Goal: Navigation & Orientation: Find specific page/section

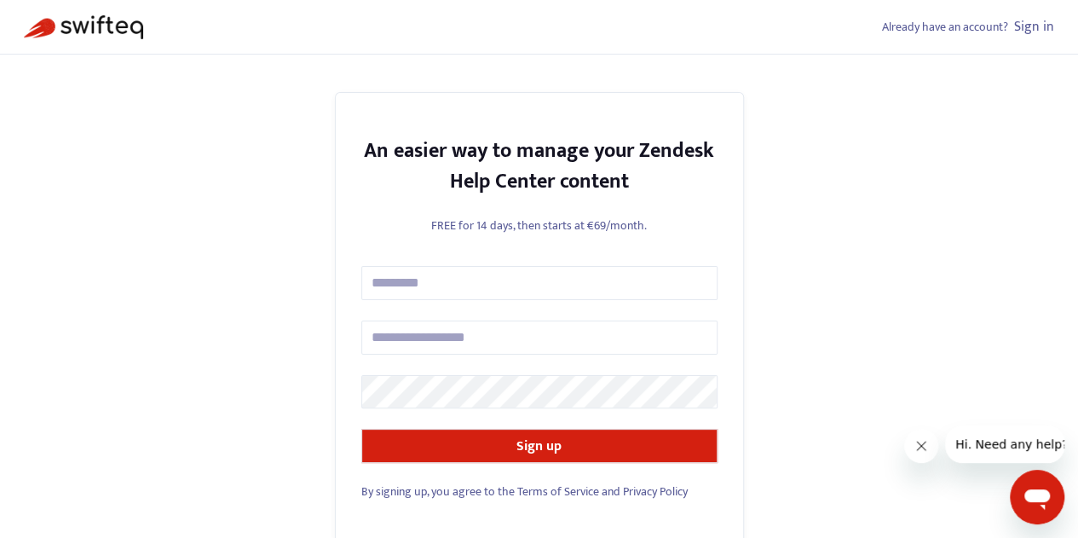
click at [928, 446] on button "Close message from company" at bounding box center [921, 446] width 34 height 34
click at [1033, 33] on link "Sign in" at bounding box center [1034, 26] width 40 height 23
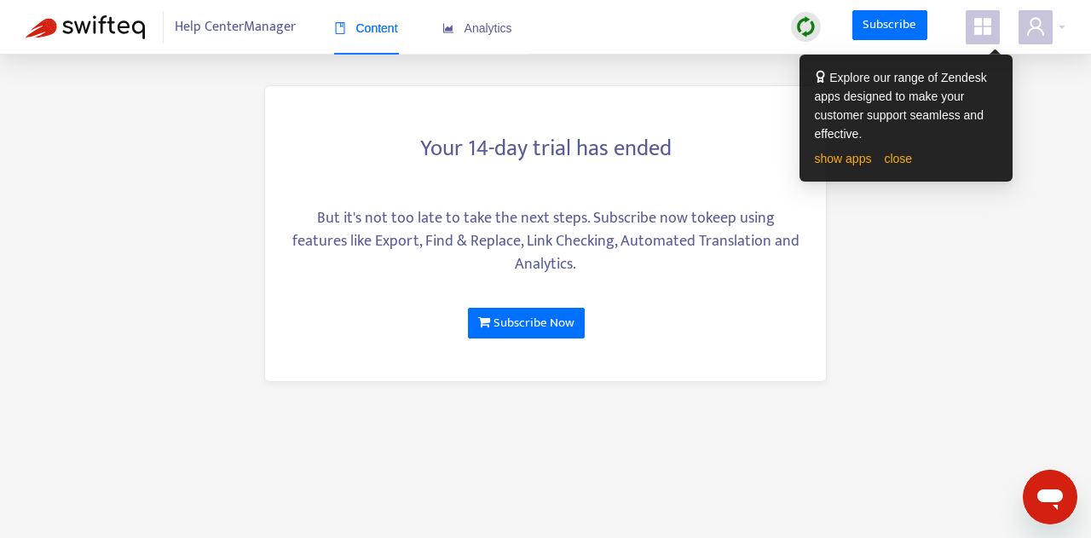
click at [898, 167] on div "show apps close" at bounding box center [906, 158] width 182 height 19
click at [904, 156] on link "close" at bounding box center [898, 159] width 28 height 14
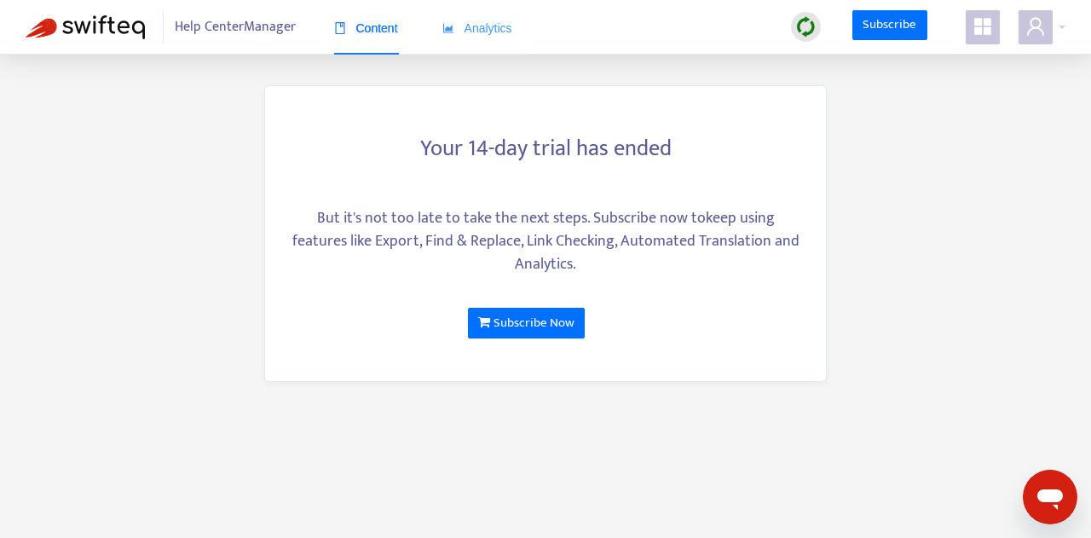
click at [488, 38] on div "Analytics" at bounding box center [477, 29] width 70 height 52
